Goal: Find specific page/section

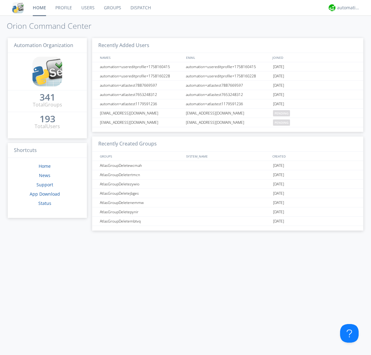
click at [112, 8] on link "Groups" at bounding box center [112, 7] width 27 height 15
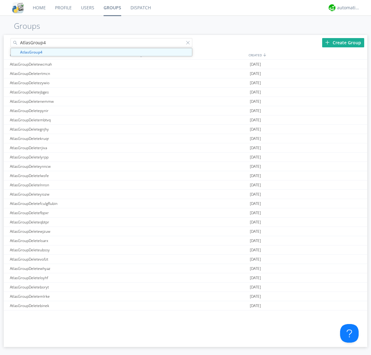
type input "AtlasGroup4"
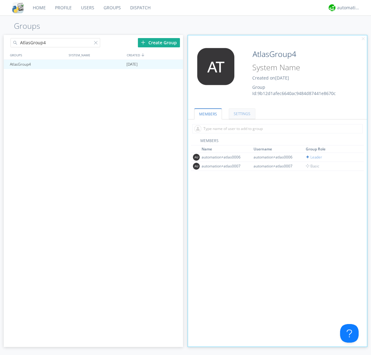
click at [241, 114] on link "SETTINGS" at bounding box center [242, 113] width 27 height 11
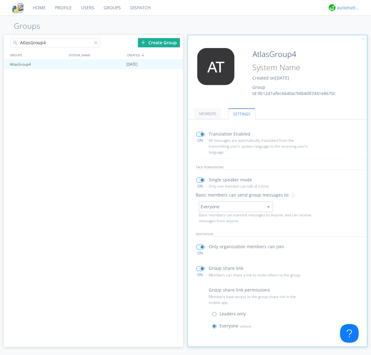
click at [347, 8] on div "automation+atlas" at bounding box center [348, 8] width 23 height 6
